Goal: Information Seeking & Learning: Understand process/instructions

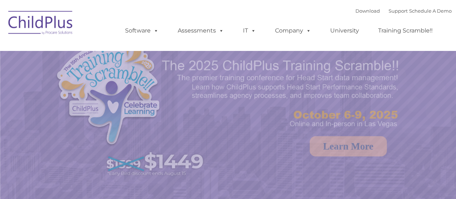
select select "MEDIUM"
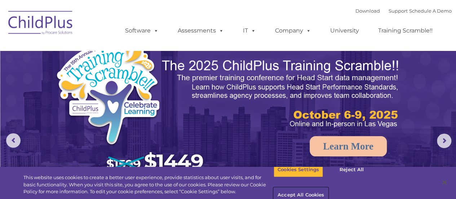
click at [328, 188] on button "Accept All Cookies" at bounding box center [301, 195] width 54 height 15
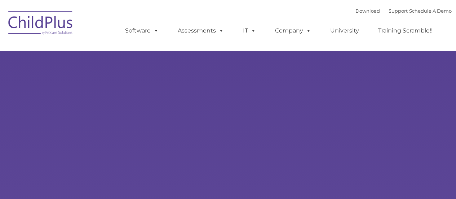
type input ""
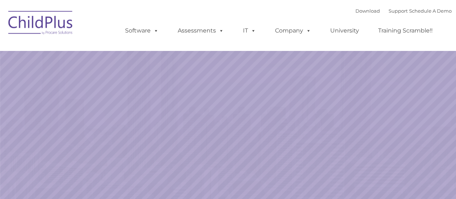
select select "MEDIUM"
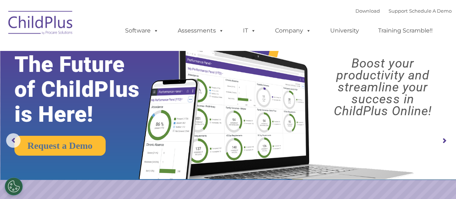
click at [443, 138] on rs-arrow at bounding box center [444, 140] width 14 height 14
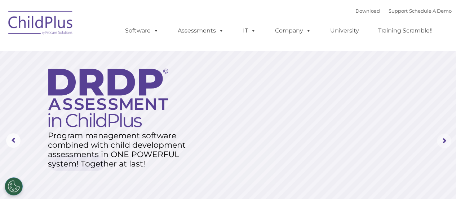
click at [443, 139] on rs-arrow at bounding box center [444, 140] width 14 height 14
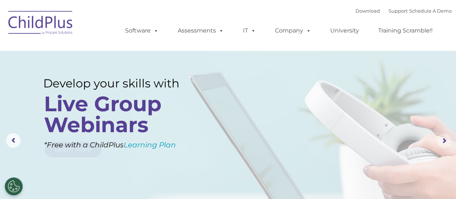
click at [443, 139] on rs-arrow at bounding box center [444, 140] width 14 height 14
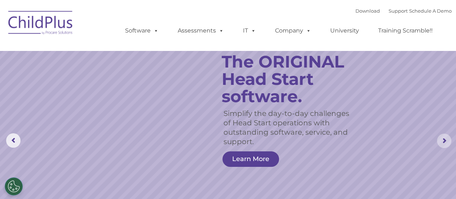
click at [443, 139] on rs-arrow at bounding box center [444, 140] width 14 height 14
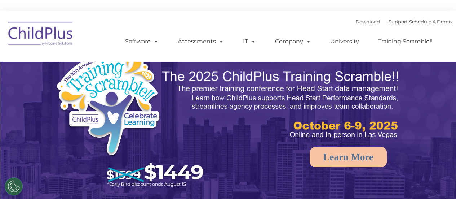
select select "MEDIUM"
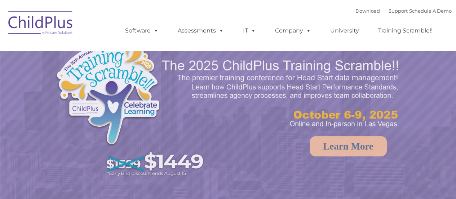
select select "MEDIUM"
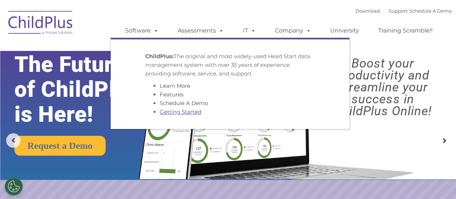
click at [175, 111] on link "Getting Started" at bounding box center [181, 111] width 42 height 7
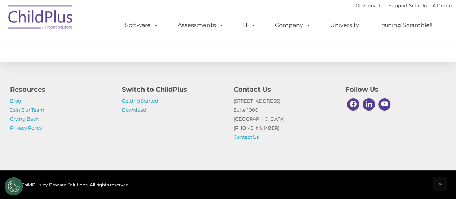
scroll to position [1167, 0]
